Goal: Information Seeking & Learning: Learn about a topic

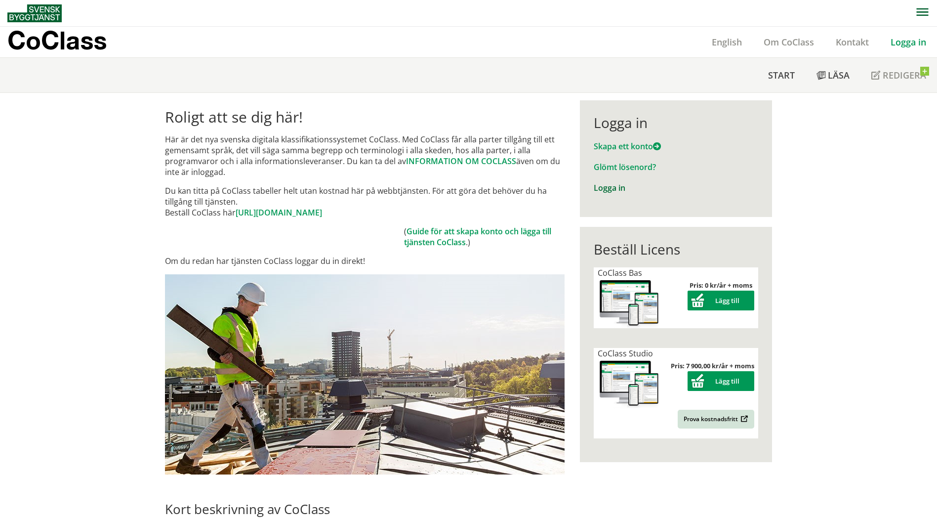
click at [607, 189] on link "Logga in" at bounding box center [610, 187] width 32 height 11
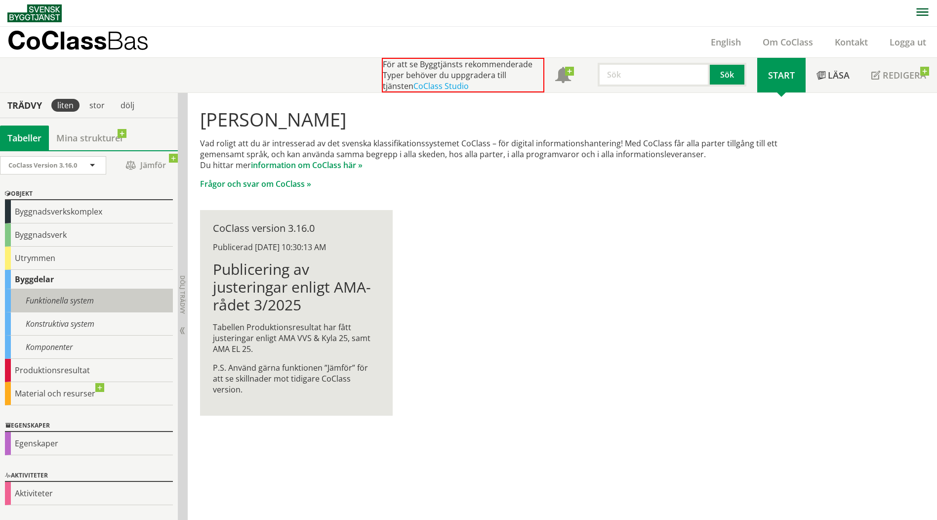
click at [91, 301] on div "Funktionella system" at bounding box center [89, 300] width 168 height 23
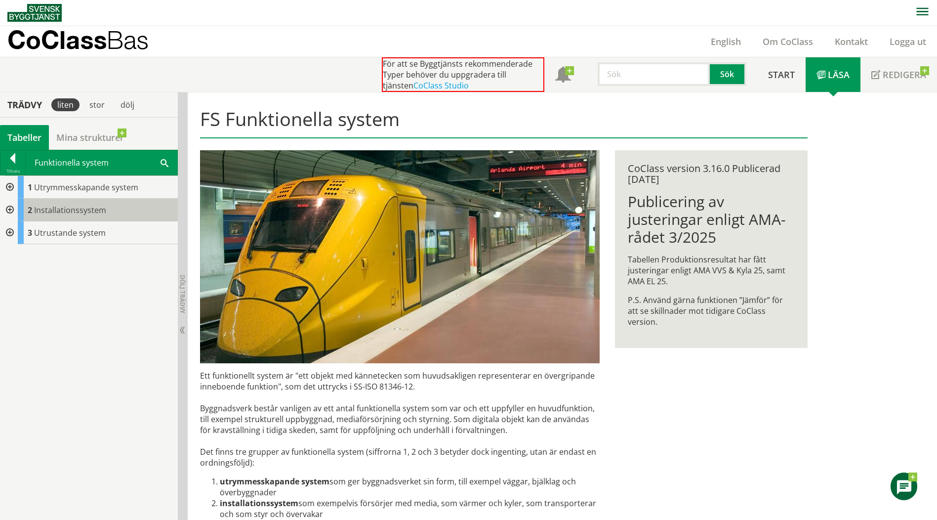
click at [94, 210] on span "Installationssystem" at bounding box center [70, 209] width 72 height 11
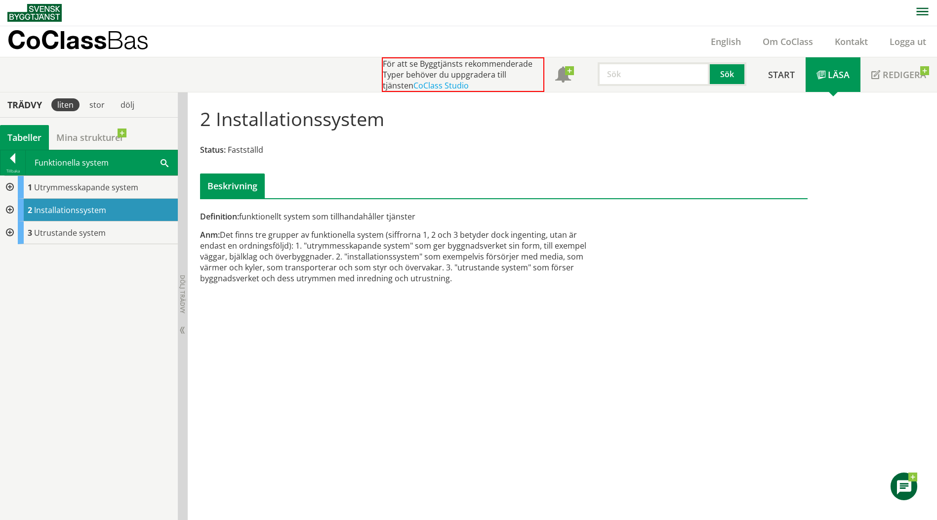
click at [7, 206] on div at bounding box center [9, 210] width 18 height 23
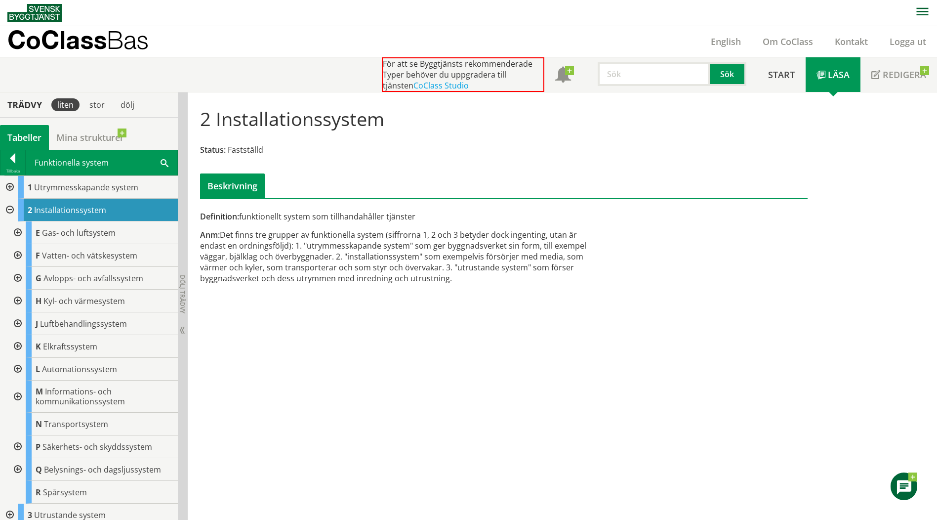
click at [17, 249] on div at bounding box center [17, 255] width 18 height 23
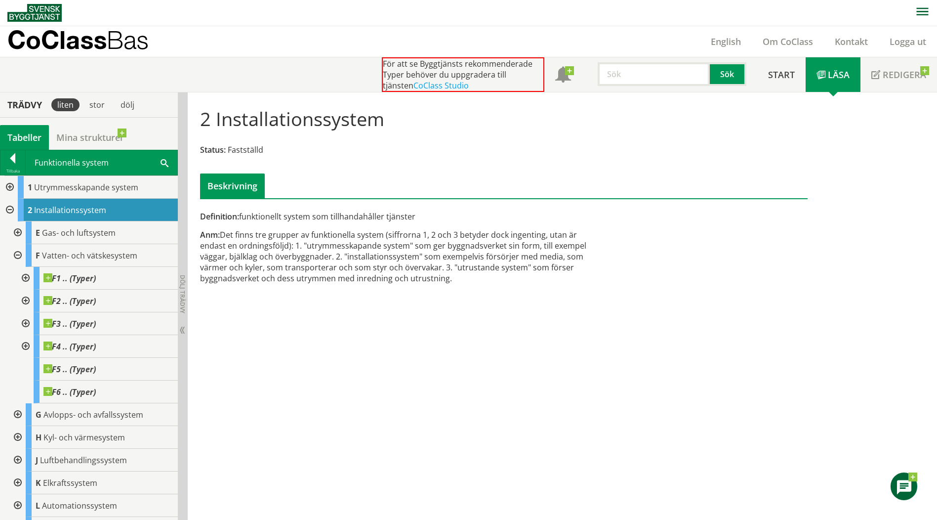
click at [28, 273] on div at bounding box center [25, 278] width 18 height 23
click at [82, 300] on span "F1 .. (Typer)" at bounding box center [77, 301] width 52 height 10
click at [93, 300] on span "F1 .. (Typer)" at bounding box center [77, 301] width 52 height 10
click at [104, 296] on span at bounding box center [104, 296] width 0 height 0
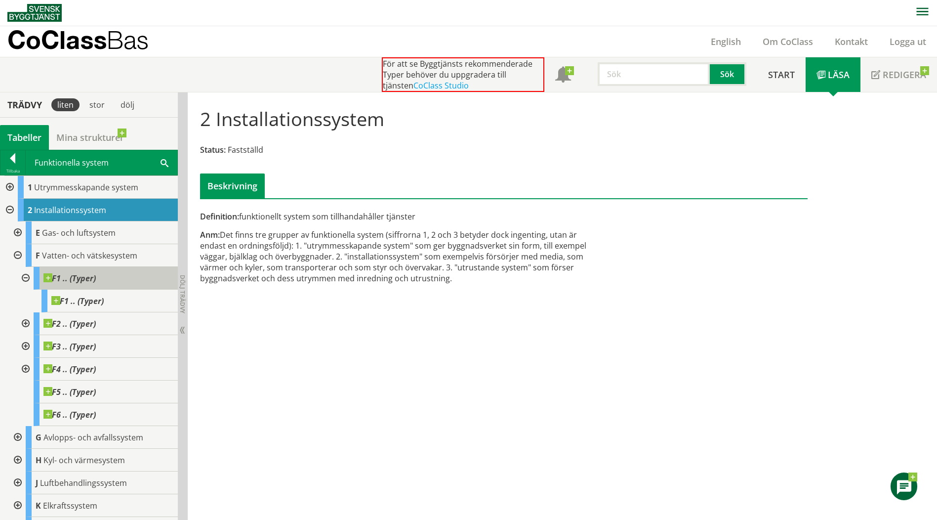
click at [80, 274] on span "F1 .. (Typer)" at bounding box center [69, 278] width 52 height 10
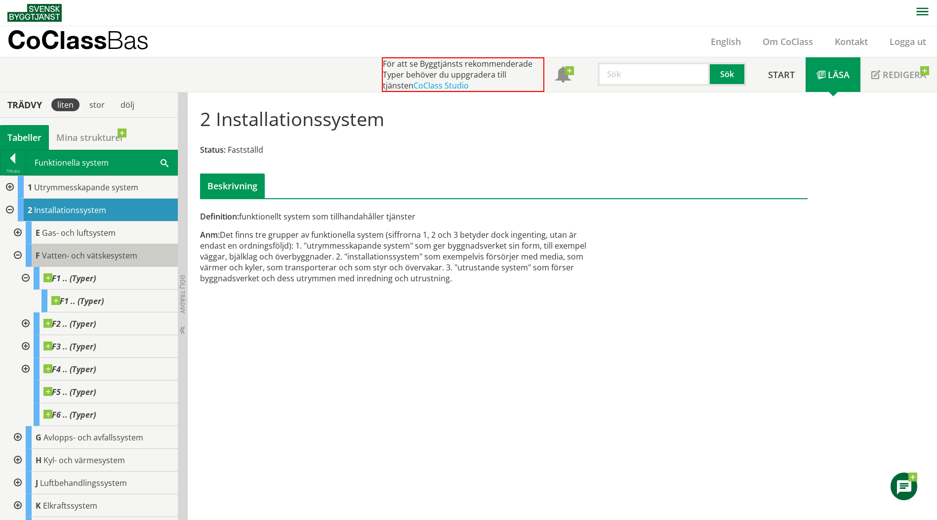
click at [81, 254] on span "Vatten- och vätskesystem" at bounding box center [89, 255] width 95 height 11
